Goal: Information Seeking & Learning: Check status

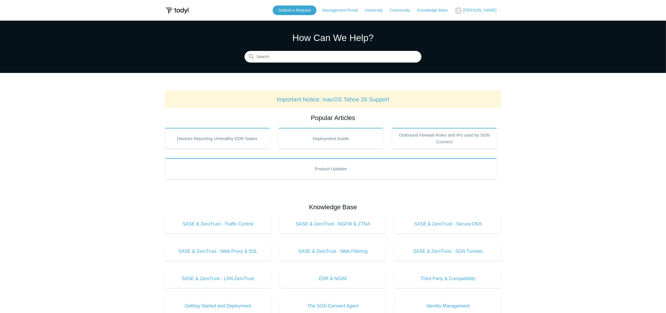
click at [500, 9] on icon at bounding box center [499, 10] width 3 height 3
click at [508, 24] on link "My Support Requests" at bounding box center [483, 23] width 57 height 10
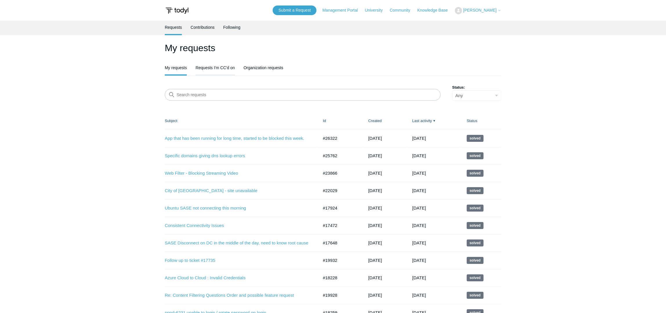
click at [227, 65] on link "Requests I'm CC'd on" at bounding box center [215, 67] width 39 height 12
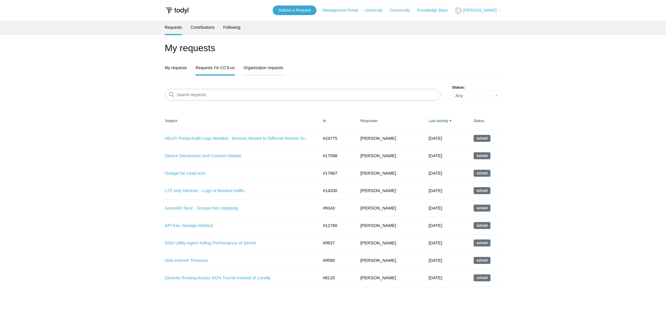
click at [275, 69] on link "Organization requests" at bounding box center [264, 67] width 40 height 12
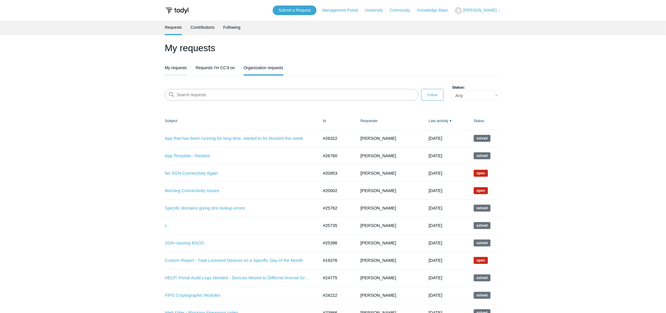
click at [174, 65] on link "My requests" at bounding box center [176, 67] width 22 height 12
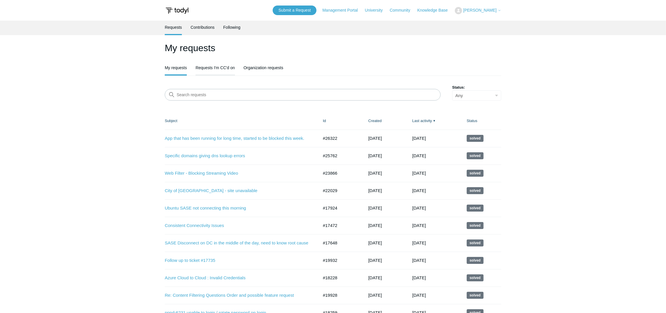
click at [205, 64] on link "Requests I'm CC'd on" at bounding box center [215, 67] width 39 height 12
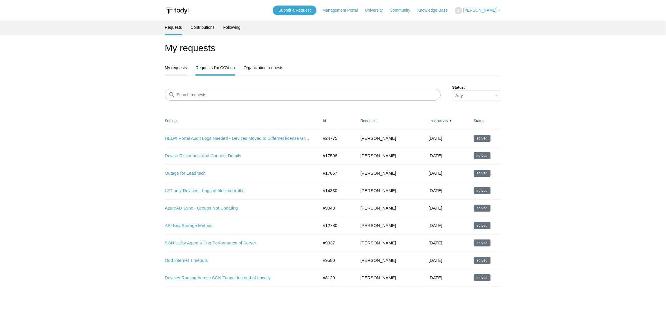
click at [176, 67] on link "My requests" at bounding box center [176, 67] width 22 height 12
